Goal: Obtain resource: Obtain resource

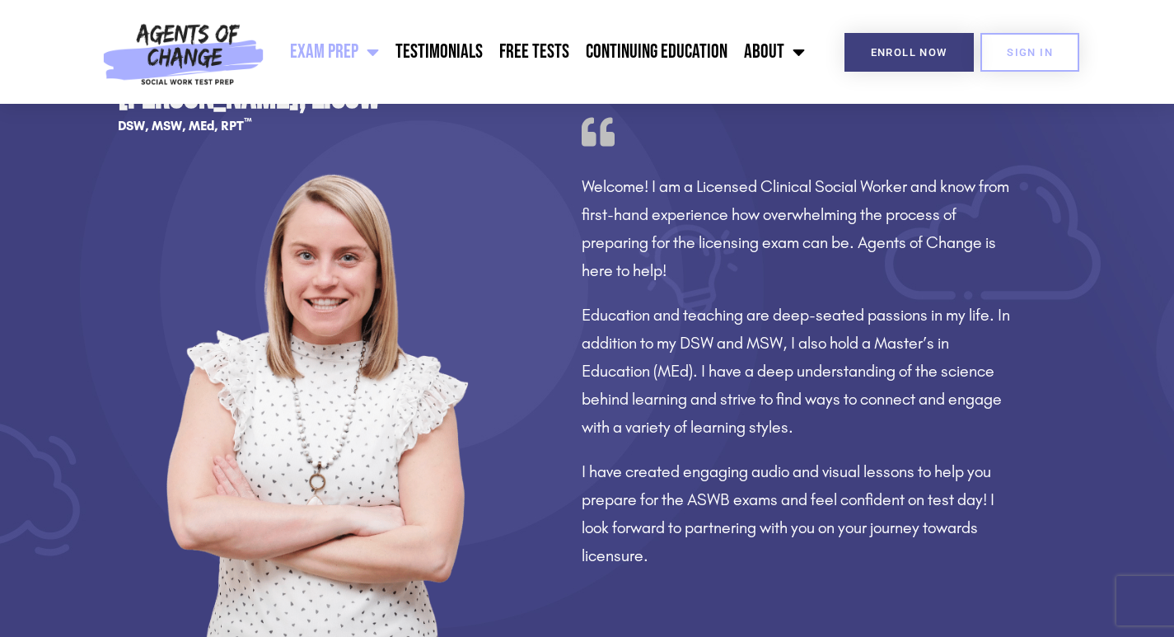
scroll to position [1318, 0]
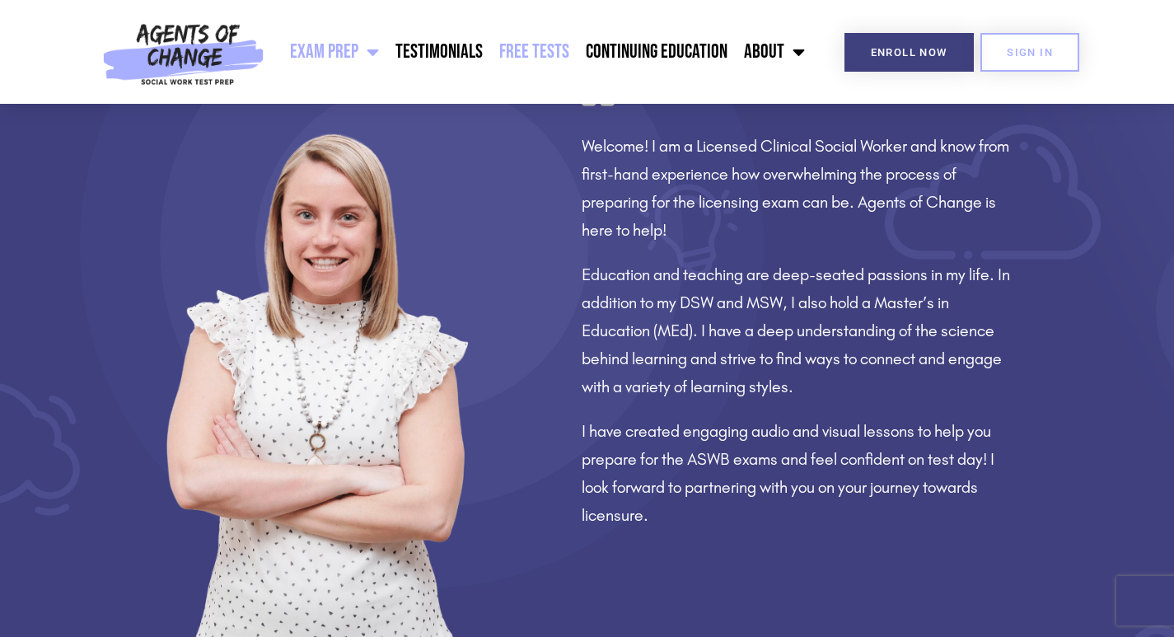
click at [561, 37] on link "Free Tests" at bounding box center [534, 51] width 86 height 41
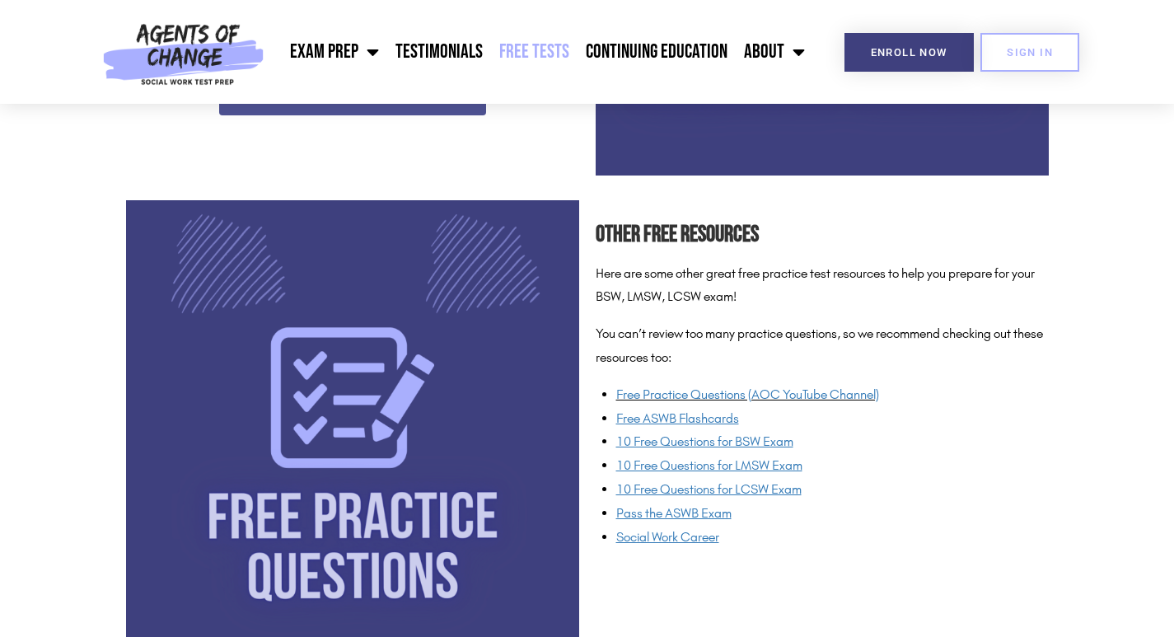
scroll to position [1153, 0]
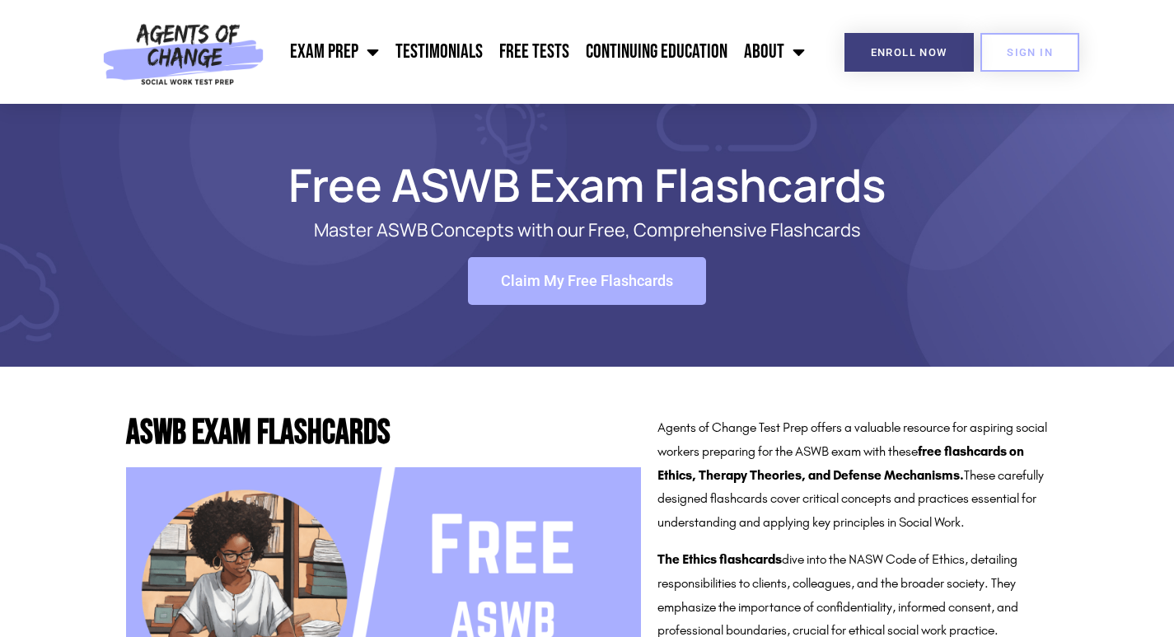
click at [605, 292] on link "Claim My Free Flashcards" at bounding box center [587, 281] width 238 height 48
